Goal: Transaction & Acquisition: Download file/media

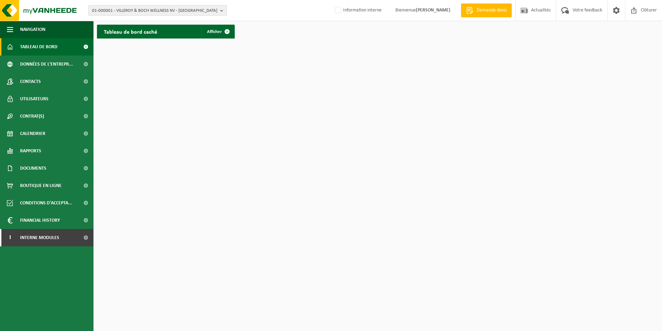
click at [155, 11] on span "01-000001 - VILLEROY & BOCH WELLNESS NV - [GEOGRAPHIC_DATA]" at bounding box center [154, 11] width 125 height 10
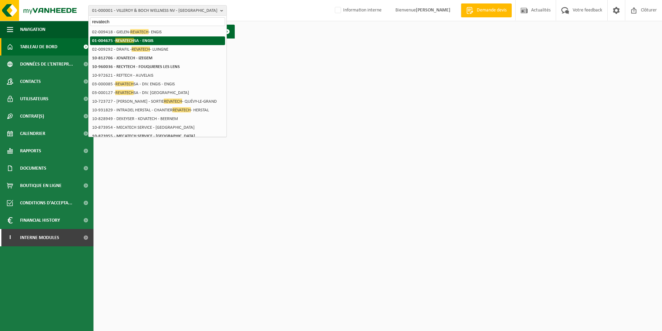
type input "revatech"
click at [153, 44] on li "01-004675 - REVATECH SA - ENGIS" at bounding box center [157, 40] width 135 height 9
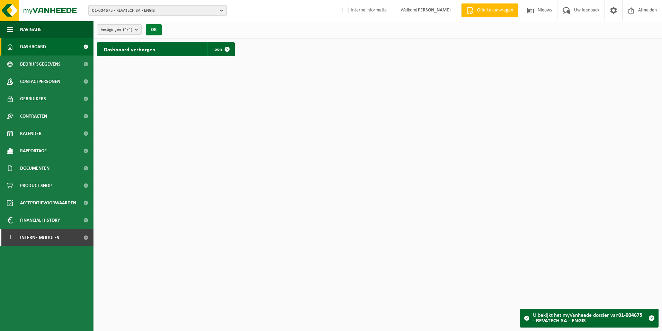
click at [153, 29] on button "OK" at bounding box center [154, 29] width 16 height 11
click at [217, 48] on span "Toon" at bounding box center [217, 49] width 9 height 5
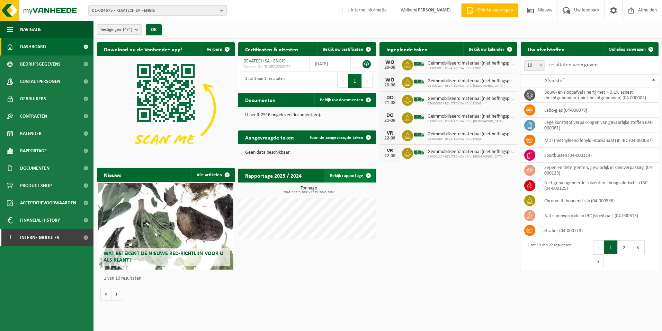
click at [337, 178] on link "Bekijk rapportage" at bounding box center [350, 175] width 51 height 14
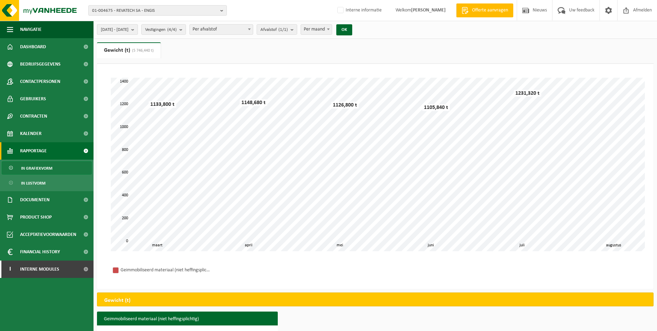
click at [129, 30] on span "[DATE] - [DATE]" at bounding box center [115, 30] width 28 height 10
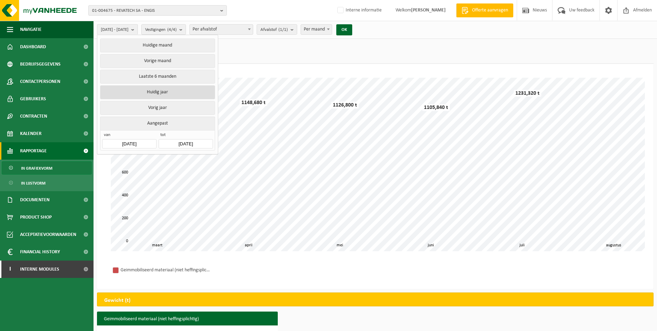
click at [139, 93] on button "Huidig jaar" at bounding box center [157, 92] width 115 height 14
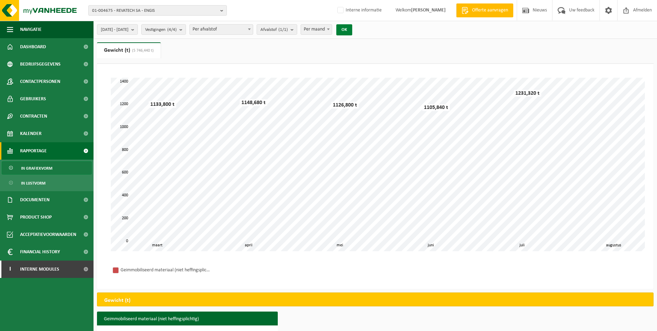
click at [352, 26] on button "OK" at bounding box center [344, 29] width 16 height 11
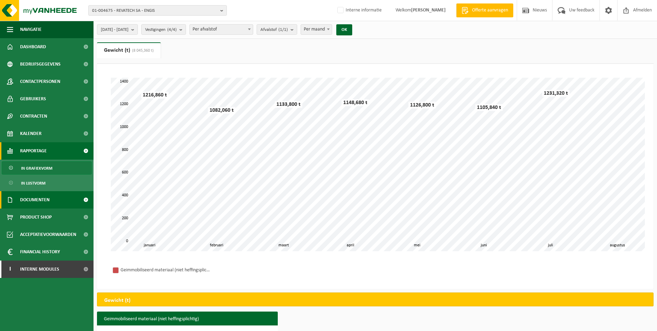
click at [32, 197] on span "Documenten" at bounding box center [34, 199] width 29 height 17
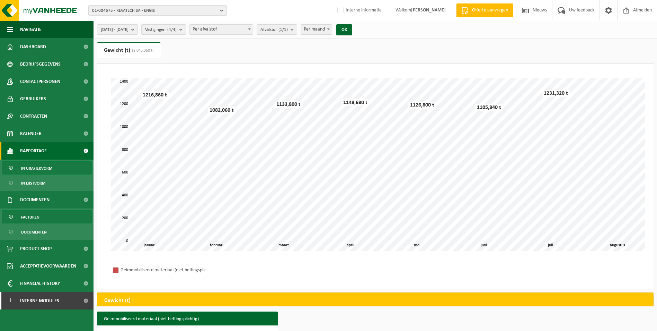
click at [41, 218] on link "Facturen" at bounding box center [47, 216] width 90 height 13
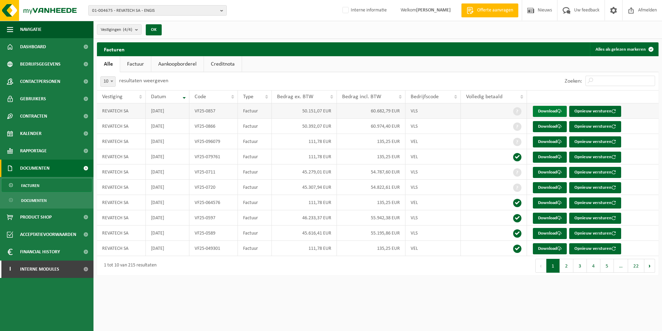
click at [548, 109] on link "Download" at bounding box center [550, 111] width 34 height 11
click at [54, 47] on link "Dashboard" at bounding box center [47, 46] width 94 height 17
